Goal: Information Seeking & Learning: Learn about a topic

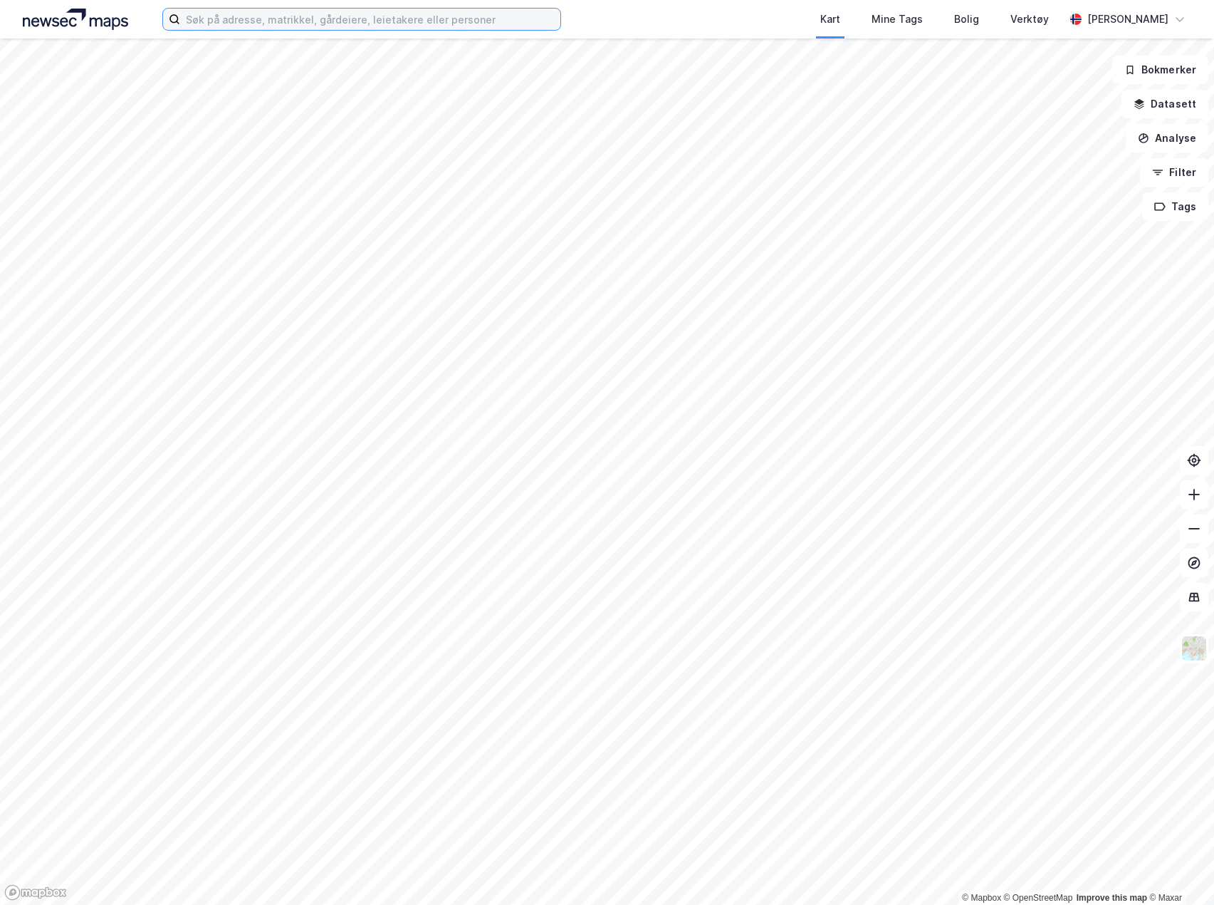
click at [356, 23] on input at bounding box center [370, 19] width 380 height 21
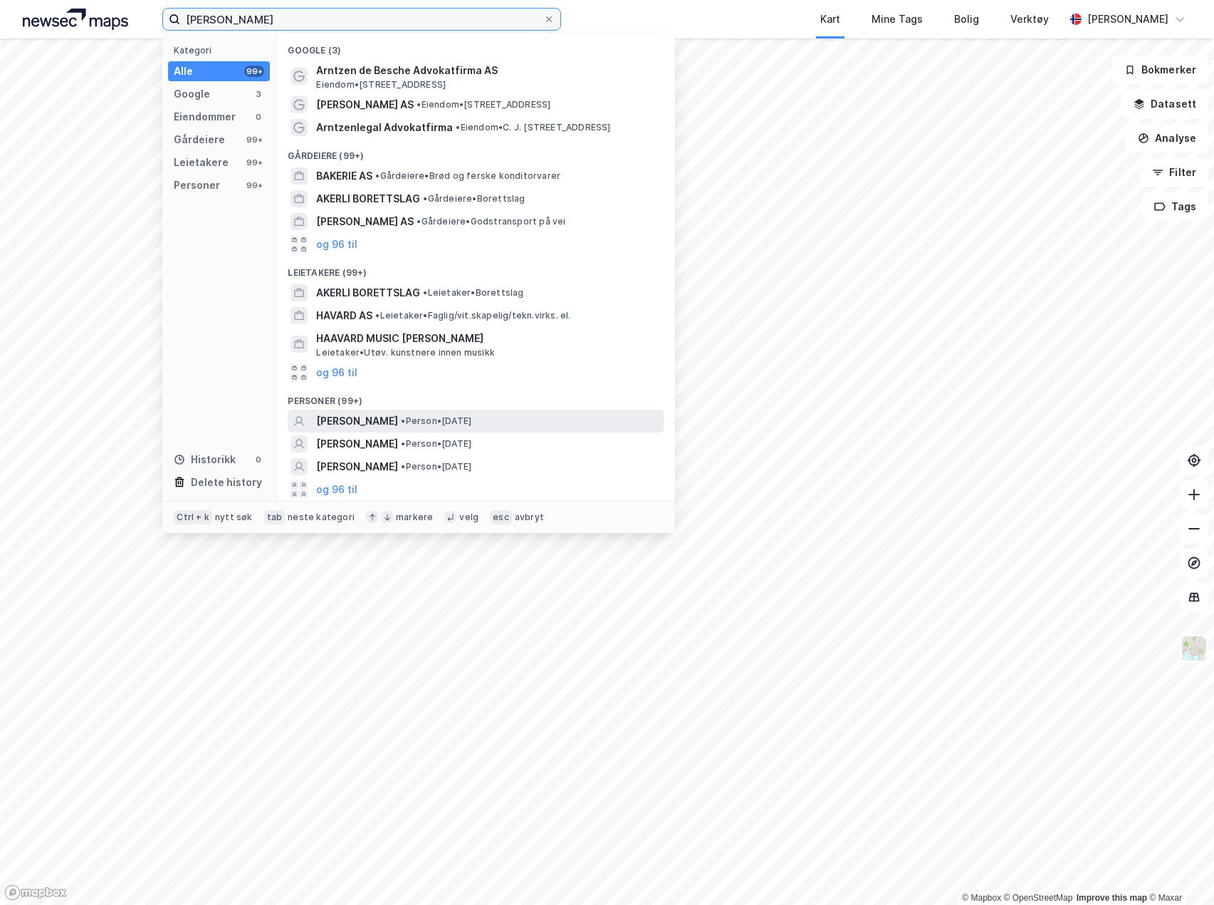
type input "[PERSON_NAME]"
click at [398, 420] on span "[PERSON_NAME]" at bounding box center [357, 420] width 82 height 17
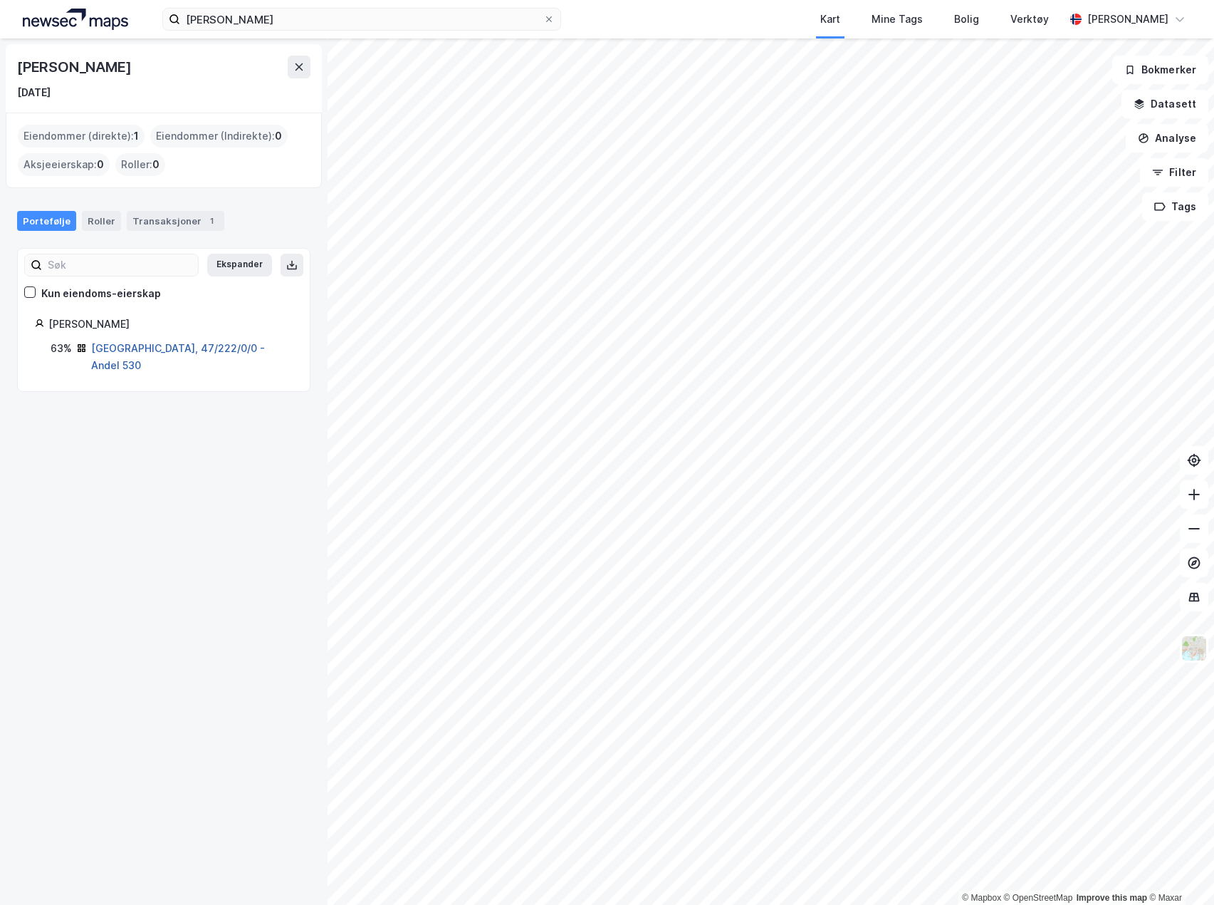
click at [175, 343] on link "[GEOGRAPHIC_DATA], 47/222/0/0 - Andel 530" at bounding box center [178, 356] width 174 height 29
click at [55, 350] on div "63%" at bounding box center [61, 348] width 21 height 17
click at [197, 349] on link "[GEOGRAPHIC_DATA], 47/222/0/0 - Andel 530" at bounding box center [178, 356] width 174 height 29
